Goal: Task Accomplishment & Management: Use online tool/utility

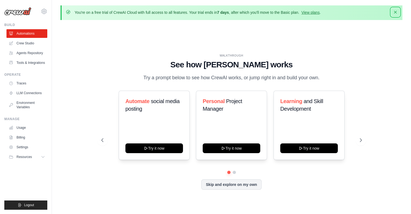
click at [395, 13] on icon "button" at bounding box center [395, 12] width 3 height 3
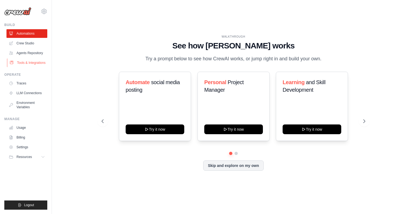
click at [39, 65] on link "Tools & Integrations" at bounding box center [27, 62] width 41 height 9
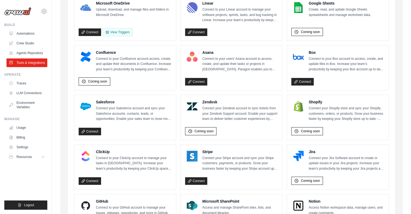
scroll to position [170, 0]
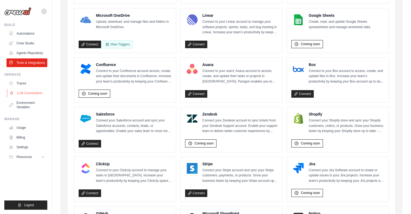
click at [30, 93] on link "LLM Connections" at bounding box center [27, 93] width 41 height 9
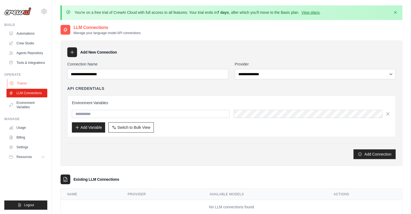
click at [21, 83] on link "Traces" at bounding box center [27, 83] width 41 height 9
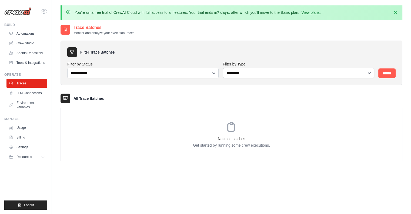
click at [41, 88] on ul "Traces LLM Connections Environment Variables" at bounding box center [26, 95] width 41 height 32
click at [33, 96] on link "LLM Connections" at bounding box center [27, 93] width 41 height 9
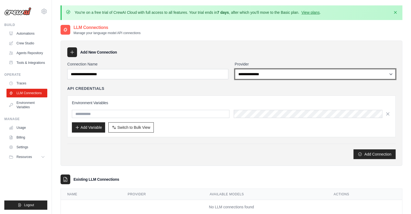
click at [245, 70] on select "**********" at bounding box center [315, 74] width 161 height 10
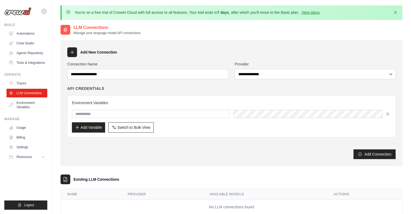
click at [136, 60] on div "**********" at bounding box center [230, 102] width 341 height 125
click at [23, 32] on link "Automations" at bounding box center [27, 33] width 41 height 9
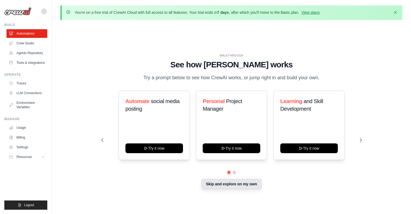
click at [239, 185] on button "Skip and explore on my own" at bounding box center [231, 183] width 60 height 10
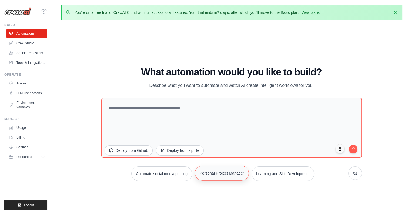
click at [229, 176] on button "Personal Project Manager" at bounding box center [222, 172] width 54 height 15
click at [351, 145] on icon "submit" at bounding box center [352, 147] width 5 height 5
click at [23, 43] on link "Crew Studio" at bounding box center [27, 43] width 41 height 9
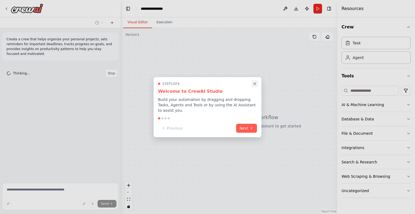
click at [254, 85] on icon "Close walkthrough" at bounding box center [254, 83] width 2 height 2
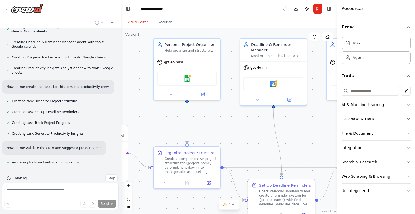
scroll to position [208, 0]
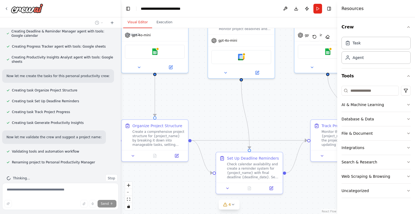
drag, startPoint x: 192, startPoint y: 104, endPoint x: 84, endPoint y: 60, distance: 116.6
click at [84, 60] on div "Create a crew that helps organize your personal projects, sets reminders for im…" at bounding box center [207, 107] width 415 height 214
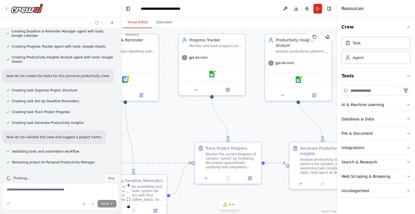
drag, startPoint x: 269, startPoint y: 103, endPoint x: 152, endPoint y: 126, distance: 119.2
click at [152, 126] on div ".deletable-edge-delete-btn { width: 20px; height: 20px; border: 0px solid #ffff…" at bounding box center [229, 120] width 216 height 185
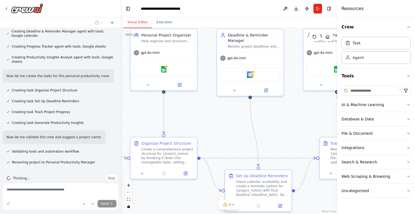
drag, startPoint x: 288, startPoint y: 198, endPoint x: 414, endPoint y: 190, distance: 126.3
click at [414, 190] on div "Create a crew that helps organize your personal projects, sets reminders for im…" at bounding box center [207, 107] width 415 height 214
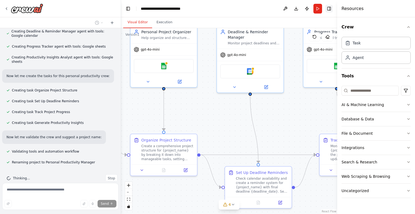
click at [330, 10] on button "Toggle Right Sidebar" at bounding box center [329, 9] width 8 height 8
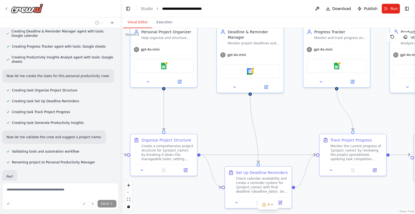
scroll to position [221, 0]
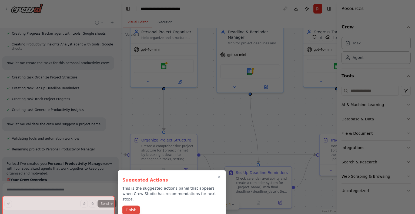
click at [133, 205] on button "Finish" at bounding box center [130, 209] width 17 height 9
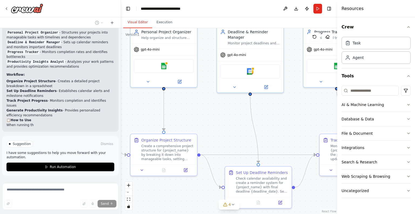
scroll to position [384, 0]
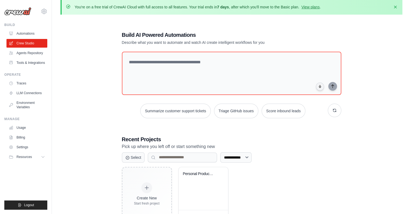
scroll to position [29, 0]
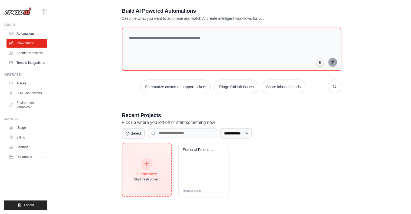
click at [147, 180] on div "Create New Start fresh project" at bounding box center [146, 169] width 49 height 53
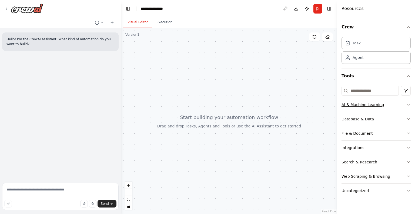
click at [365, 107] on button "AI & Machine Learning" at bounding box center [375, 104] width 69 height 14
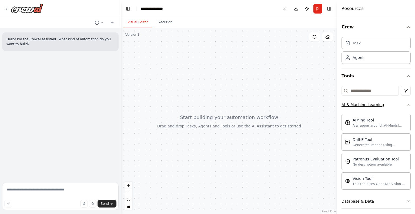
click at [363, 105] on div "AI & Machine Learning" at bounding box center [362, 104] width 42 height 5
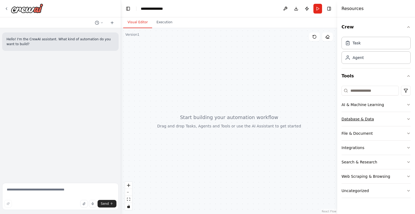
click at [359, 116] on div "Database & Data" at bounding box center [357, 118] width 32 height 5
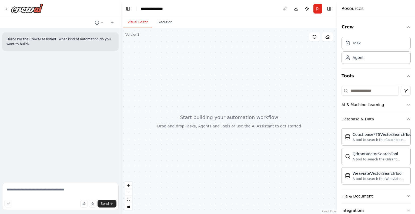
click at [357, 117] on div "Database & Data" at bounding box center [357, 118] width 32 height 5
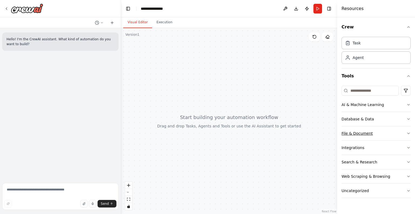
click at [354, 132] on div "File & Document" at bounding box center [356, 132] width 31 height 5
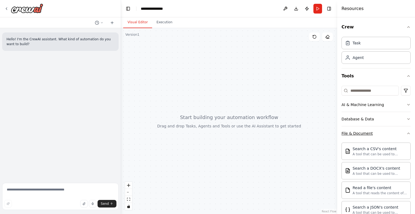
click at [354, 132] on div "File & Document" at bounding box center [356, 132] width 31 height 5
